Goal: Navigation & Orientation: Find specific page/section

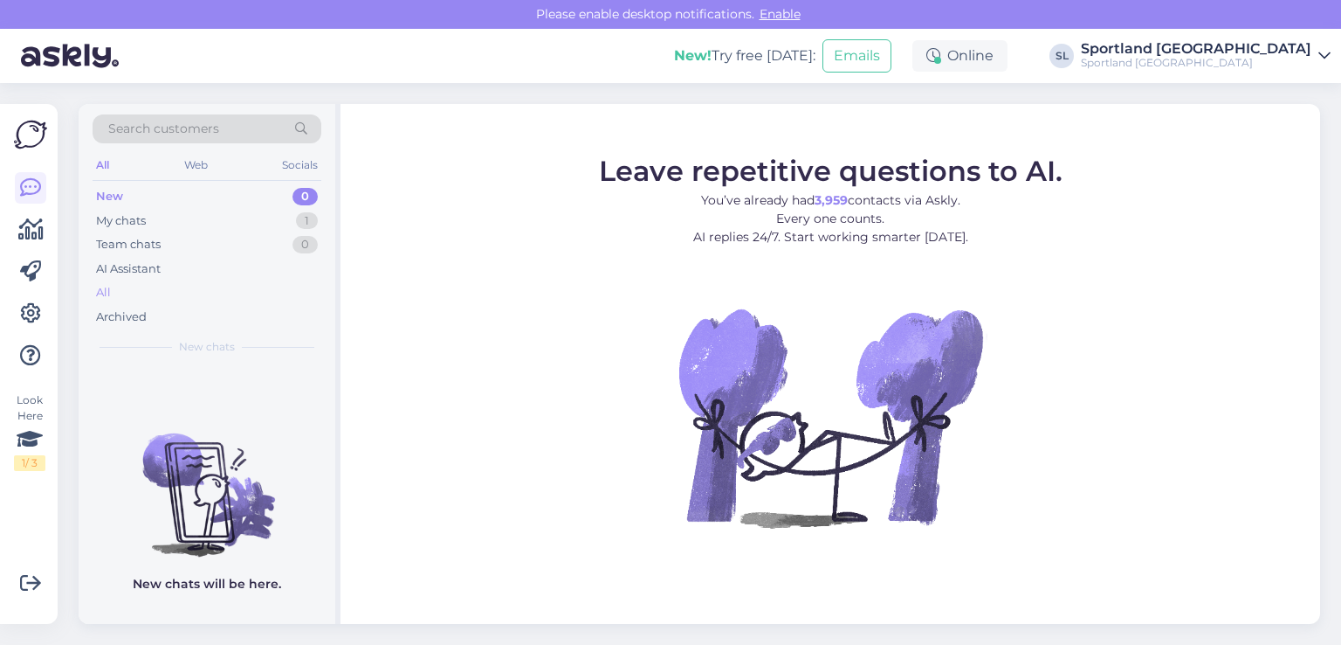
click at [124, 280] on div "All" at bounding box center [207, 292] width 229 height 24
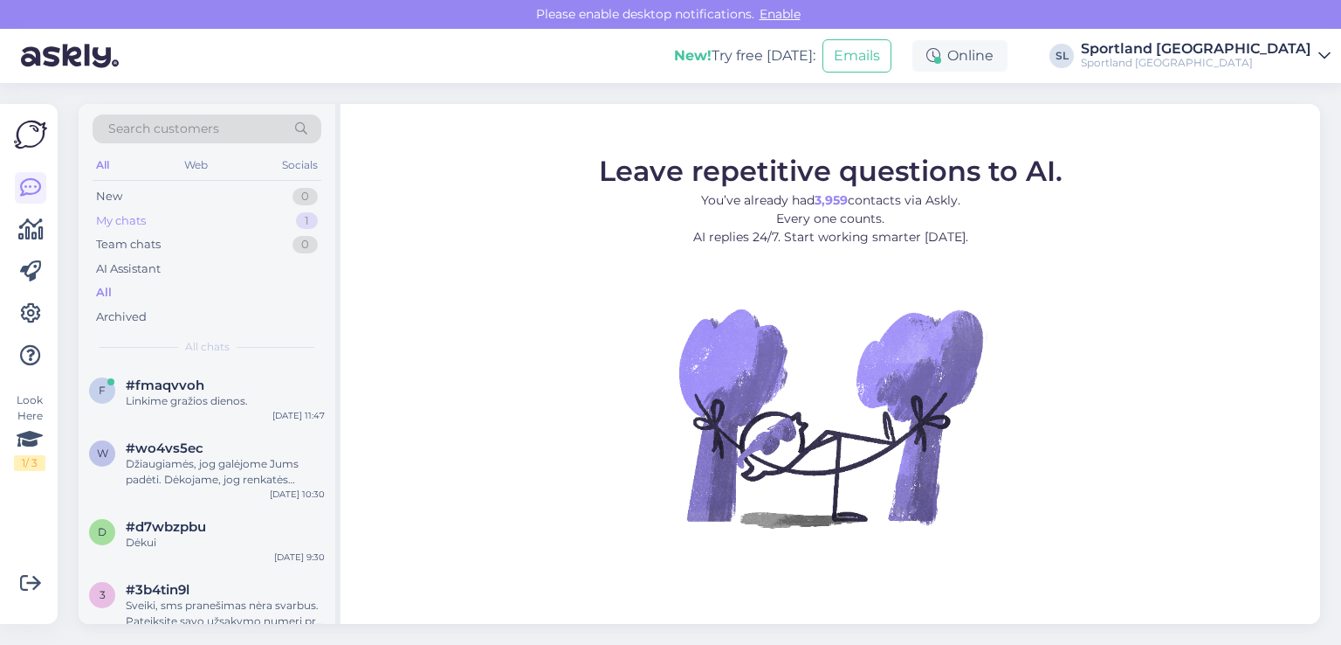
click at [122, 228] on div "My chats" at bounding box center [121, 220] width 50 height 17
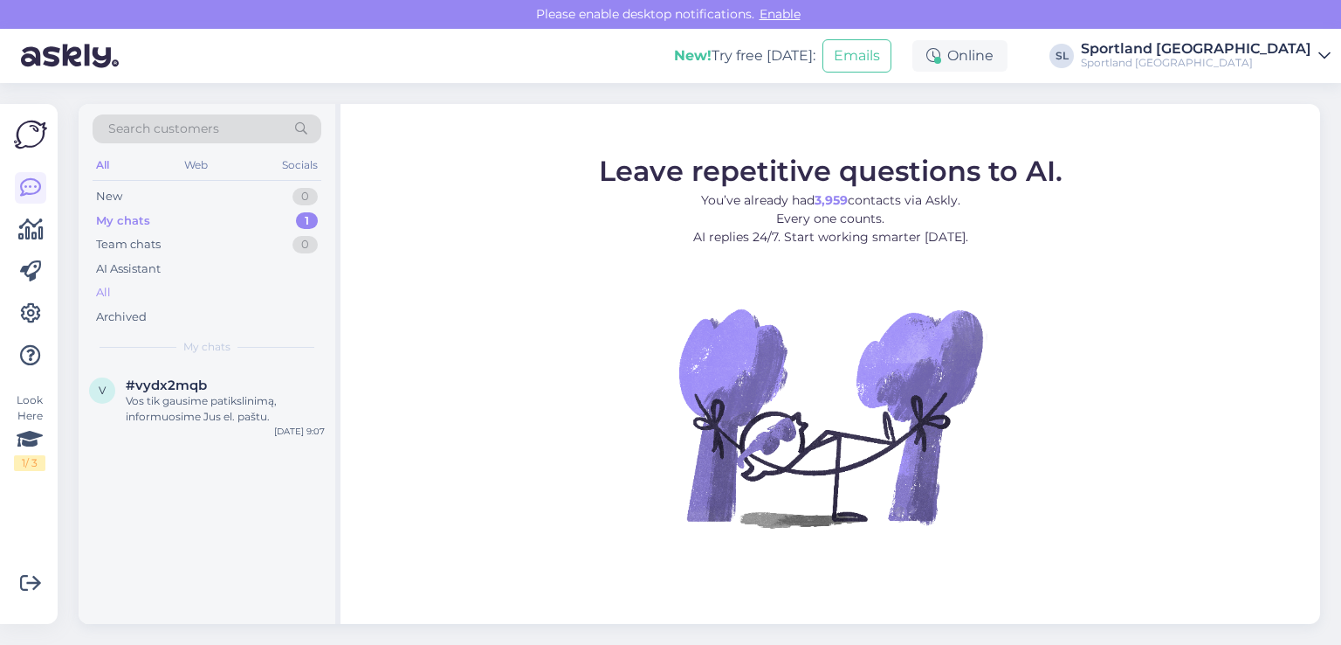
click at [128, 293] on div "All" at bounding box center [207, 292] width 229 height 24
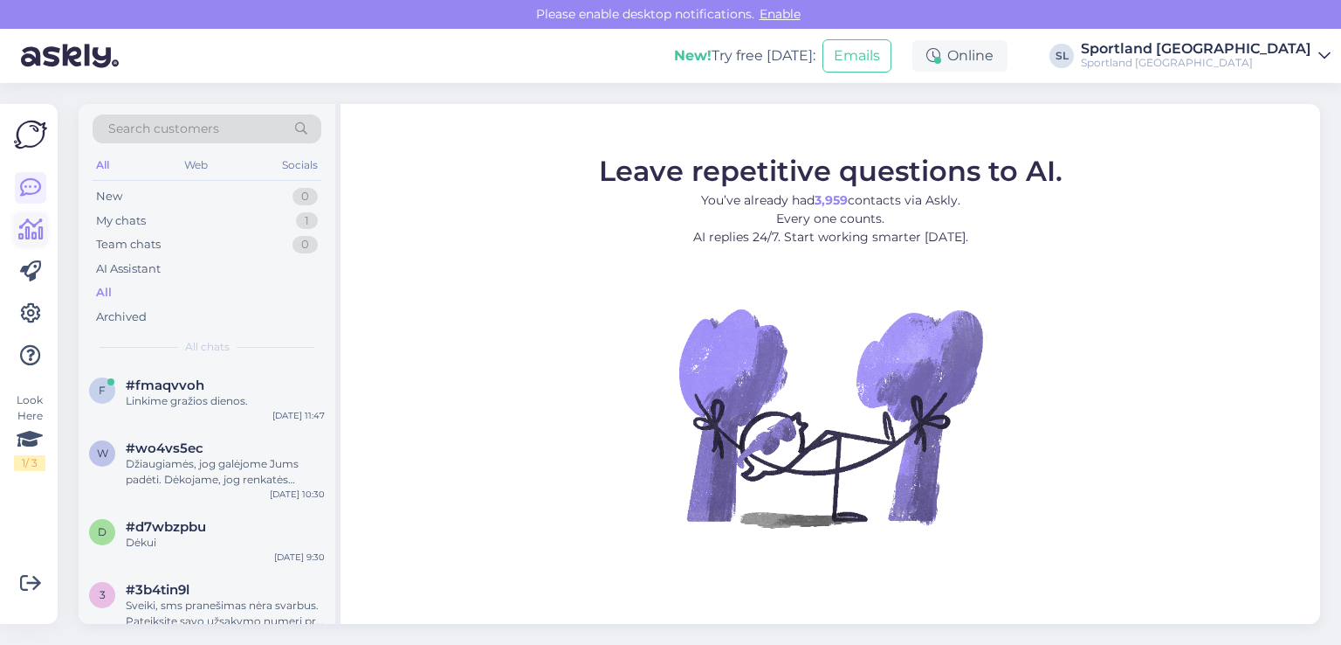
click at [15, 231] on link at bounding box center [30, 229] width 31 height 31
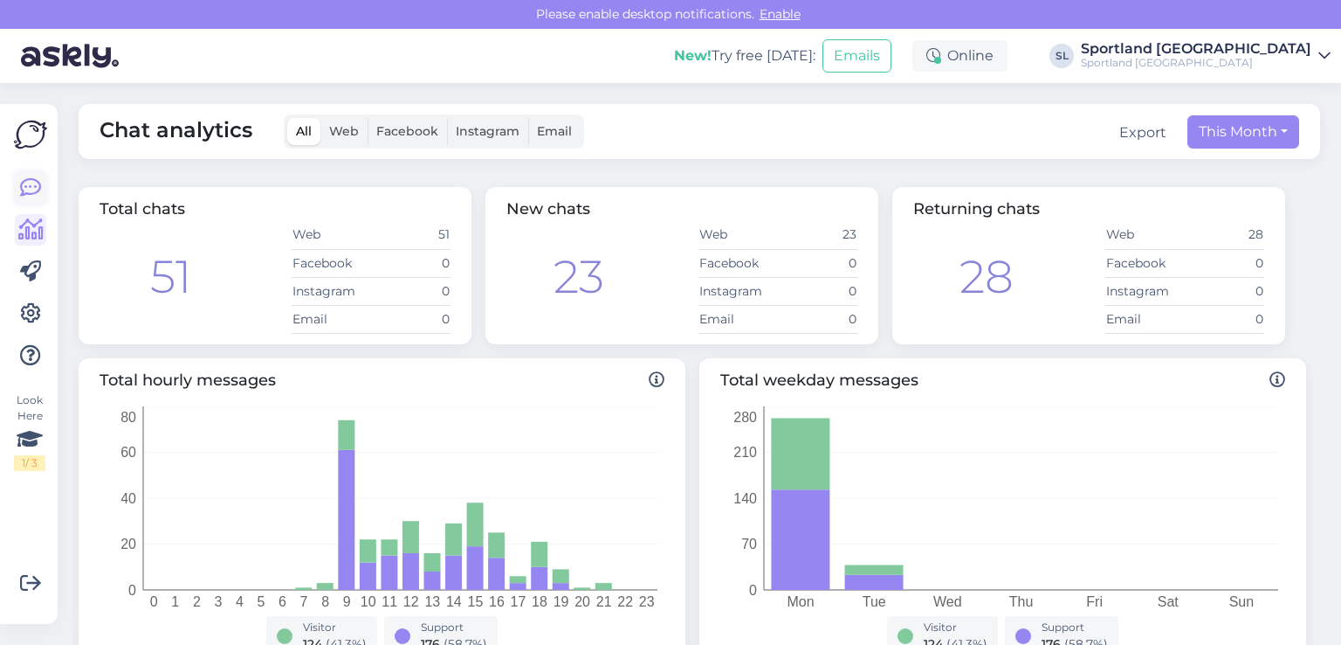
click at [24, 185] on icon at bounding box center [30, 187] width 21 height 21
